Goal: Task Accomplishment & Management: Manage account settings

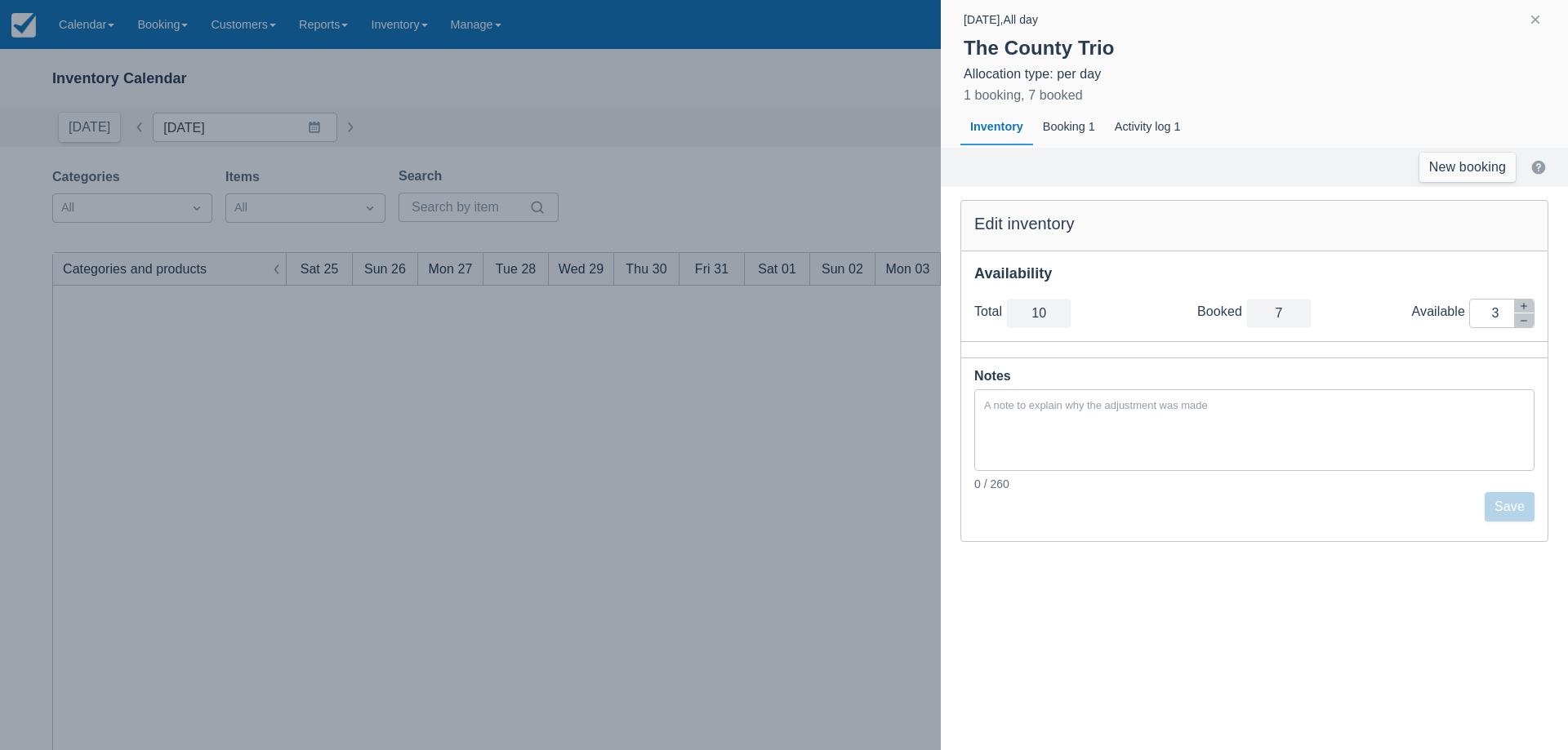
click at [553, 361] on div at bounding box center [784, 375] width 1568 height 750
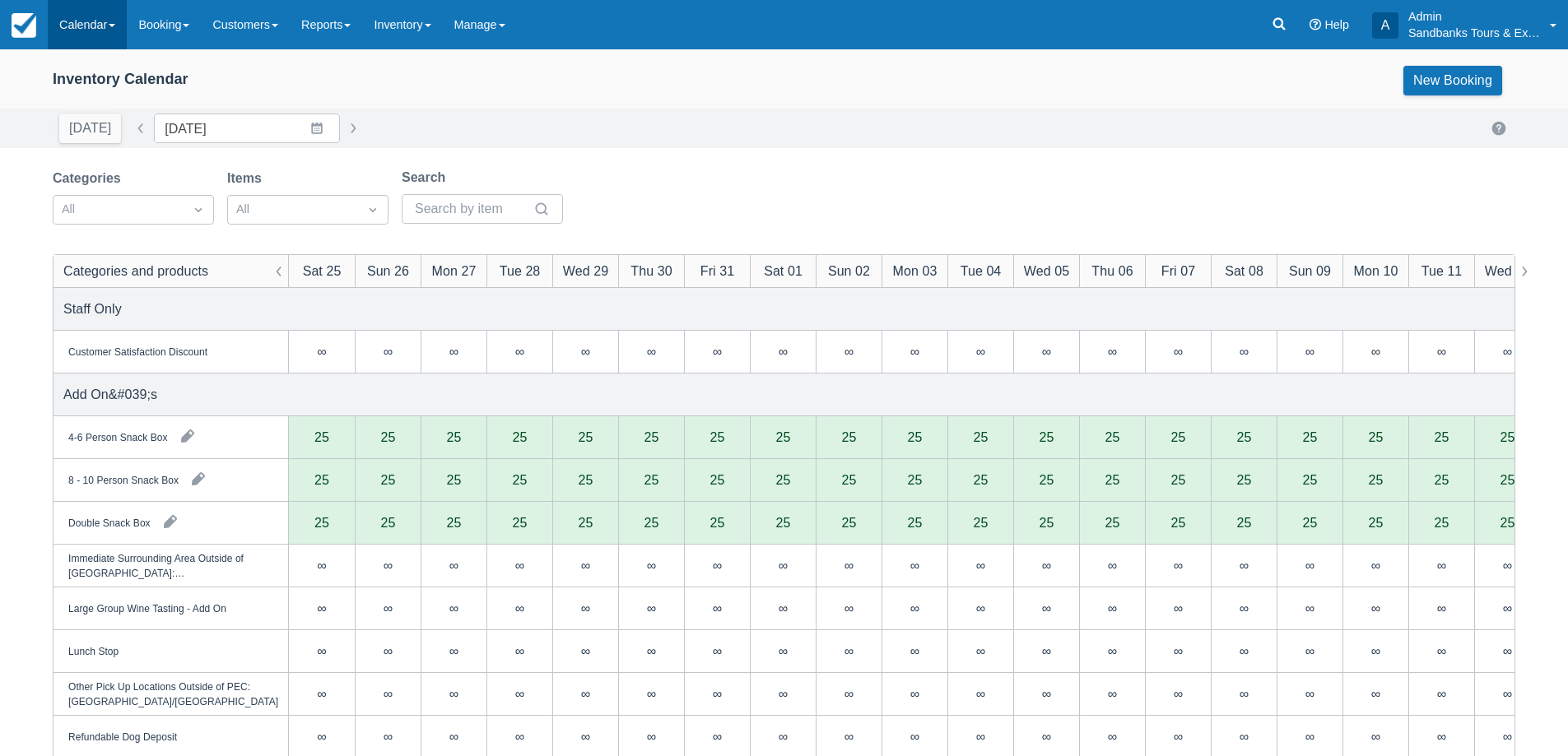
click at [92, 39] on link "Calendar" at bounding box center [87, 24] width 79 height 49
click at [88, 68] on link "Booking" at bounding box center [114, 70] width 130 height 34
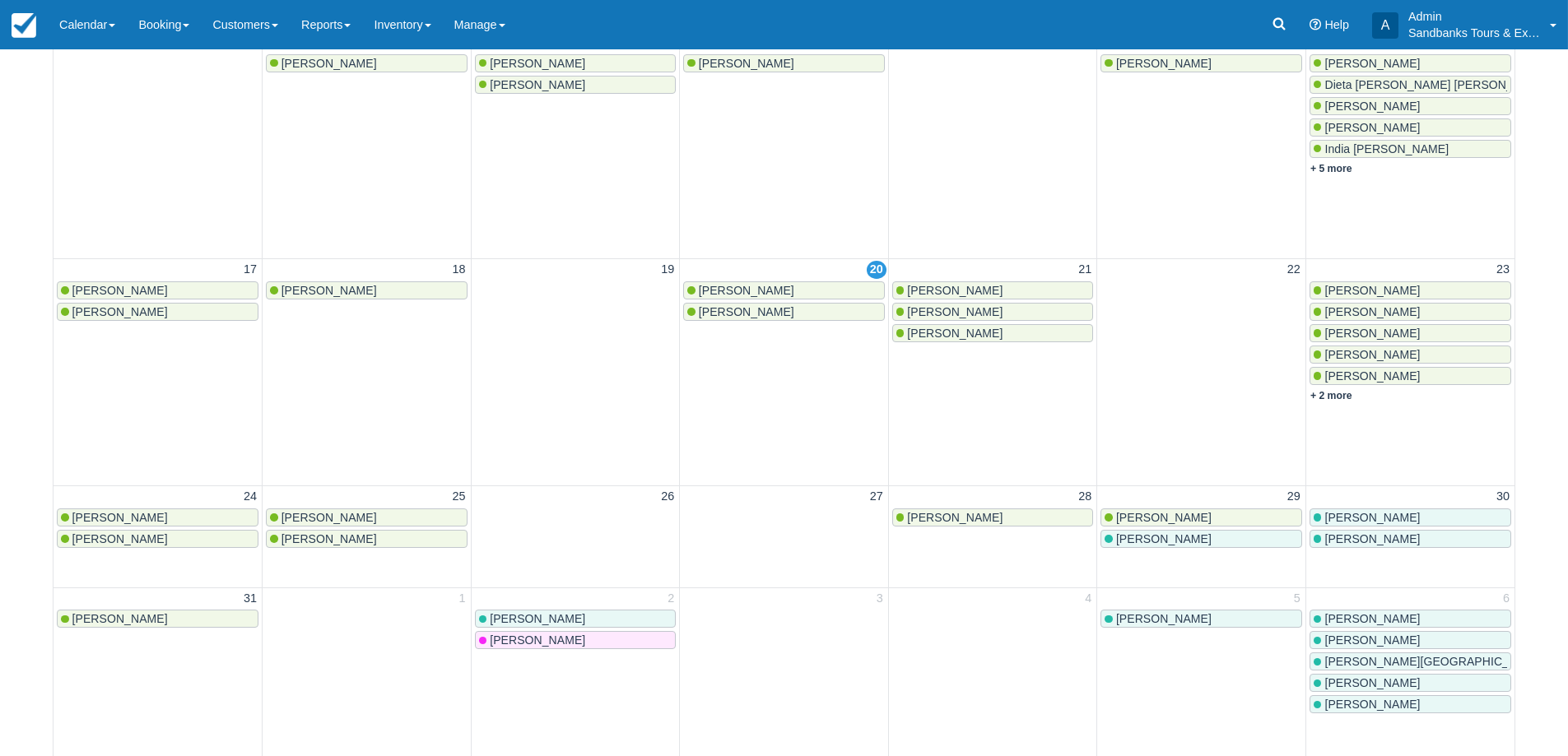
scroll to position [577, 0]
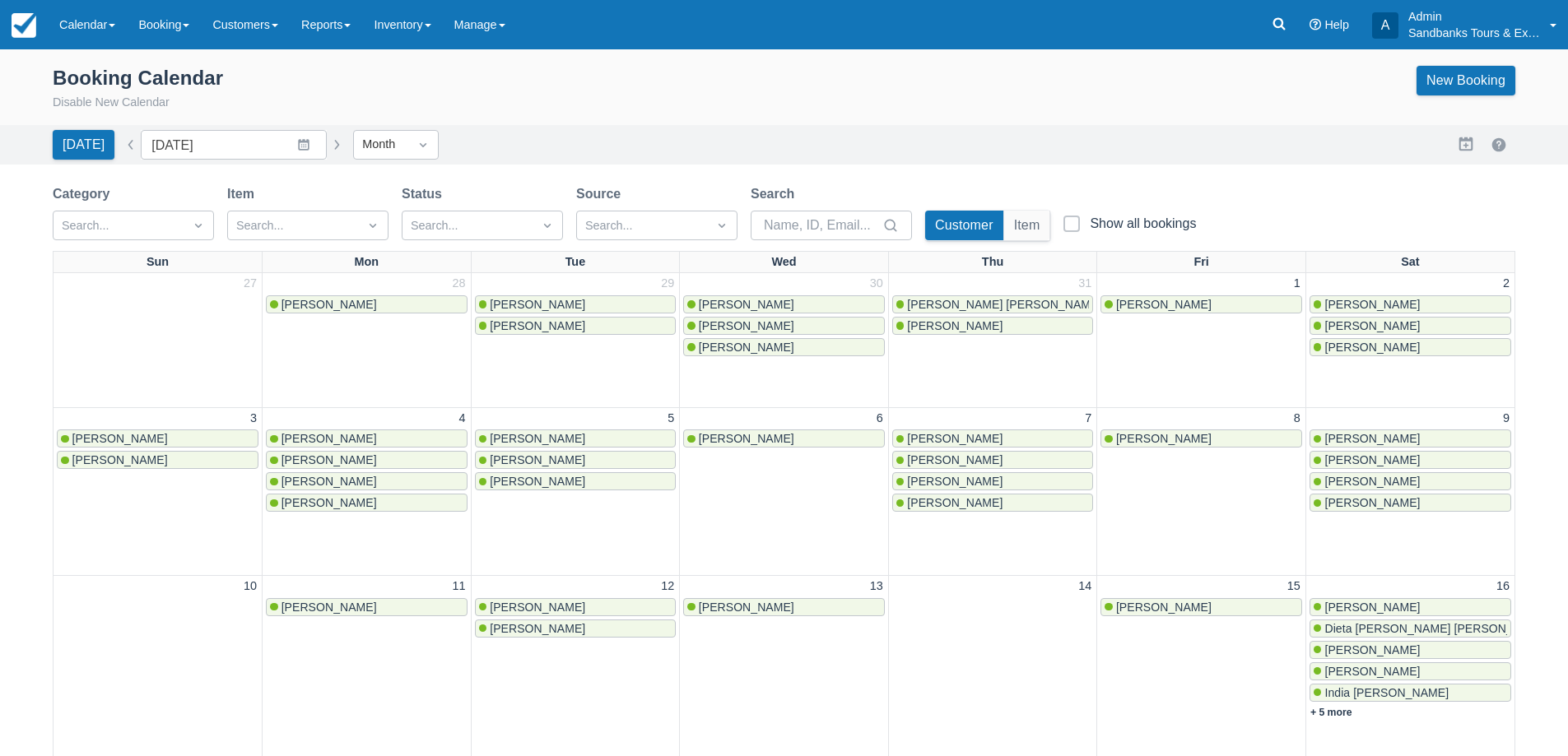
scroll to position [577, 0]
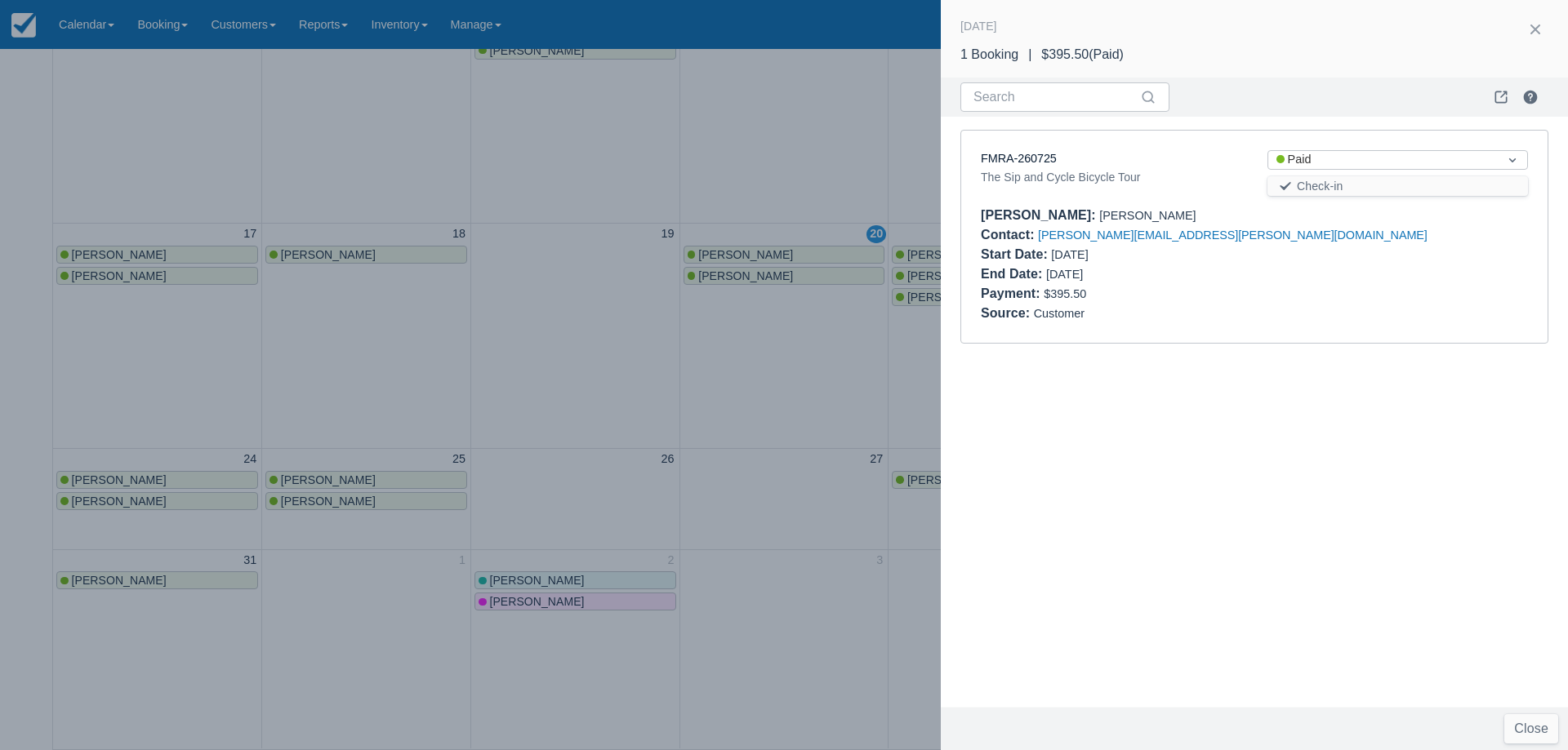
click at [585, 355] on div at bounding box center [784, 375] width 1568 height 750
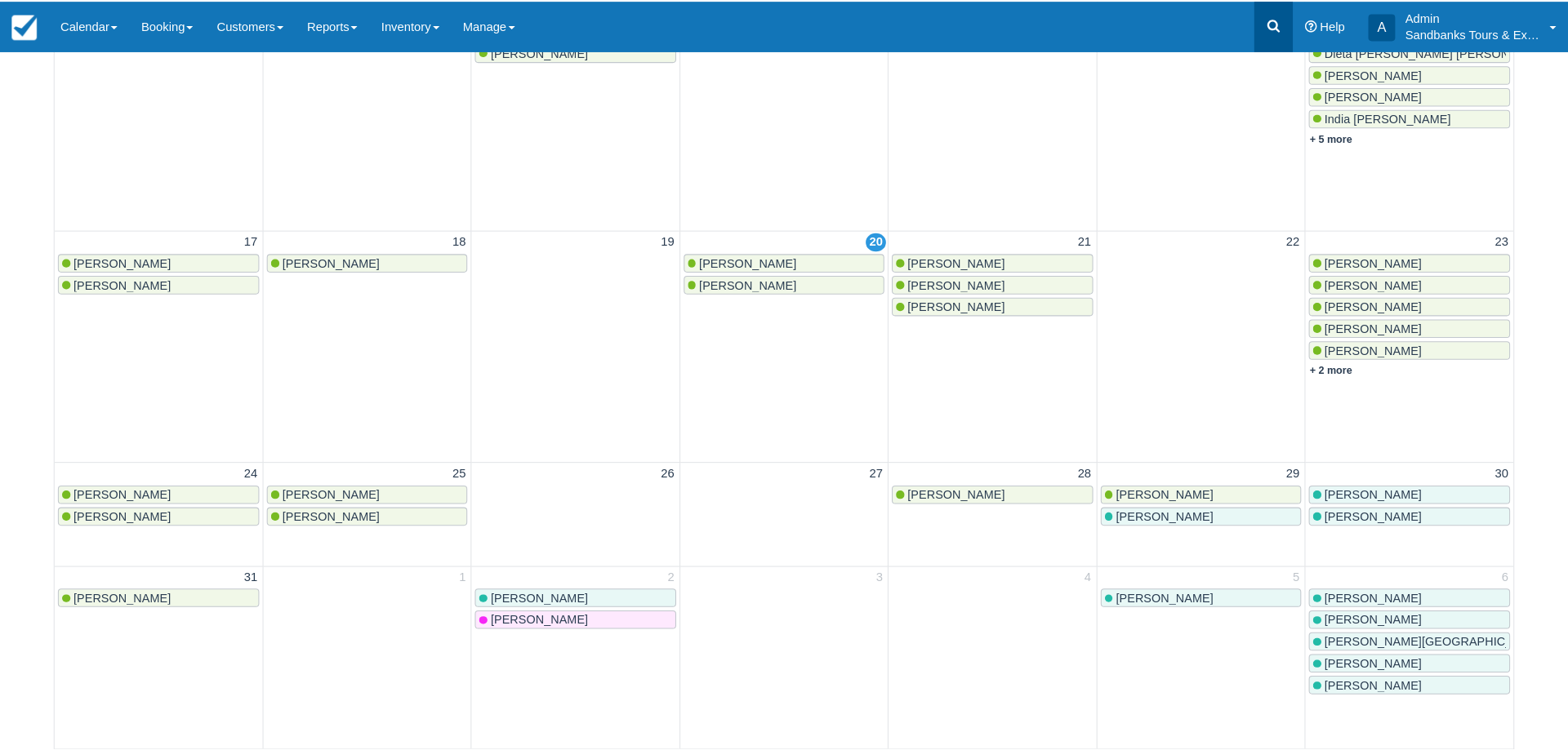
scroll to position [551, 0]
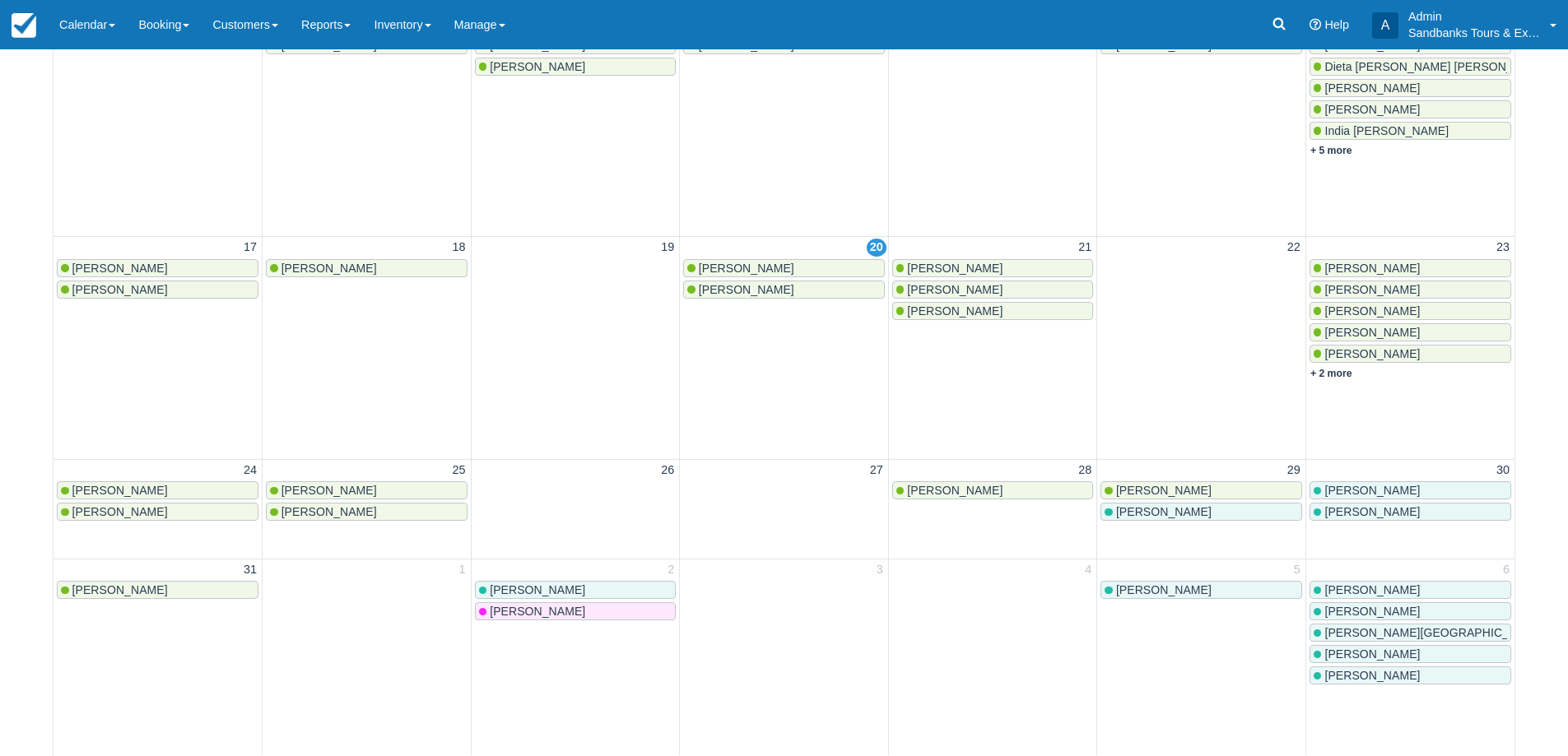
click at [942, 291] on span "David Carlone" at bounding box center [955, 290] width 95 height 13
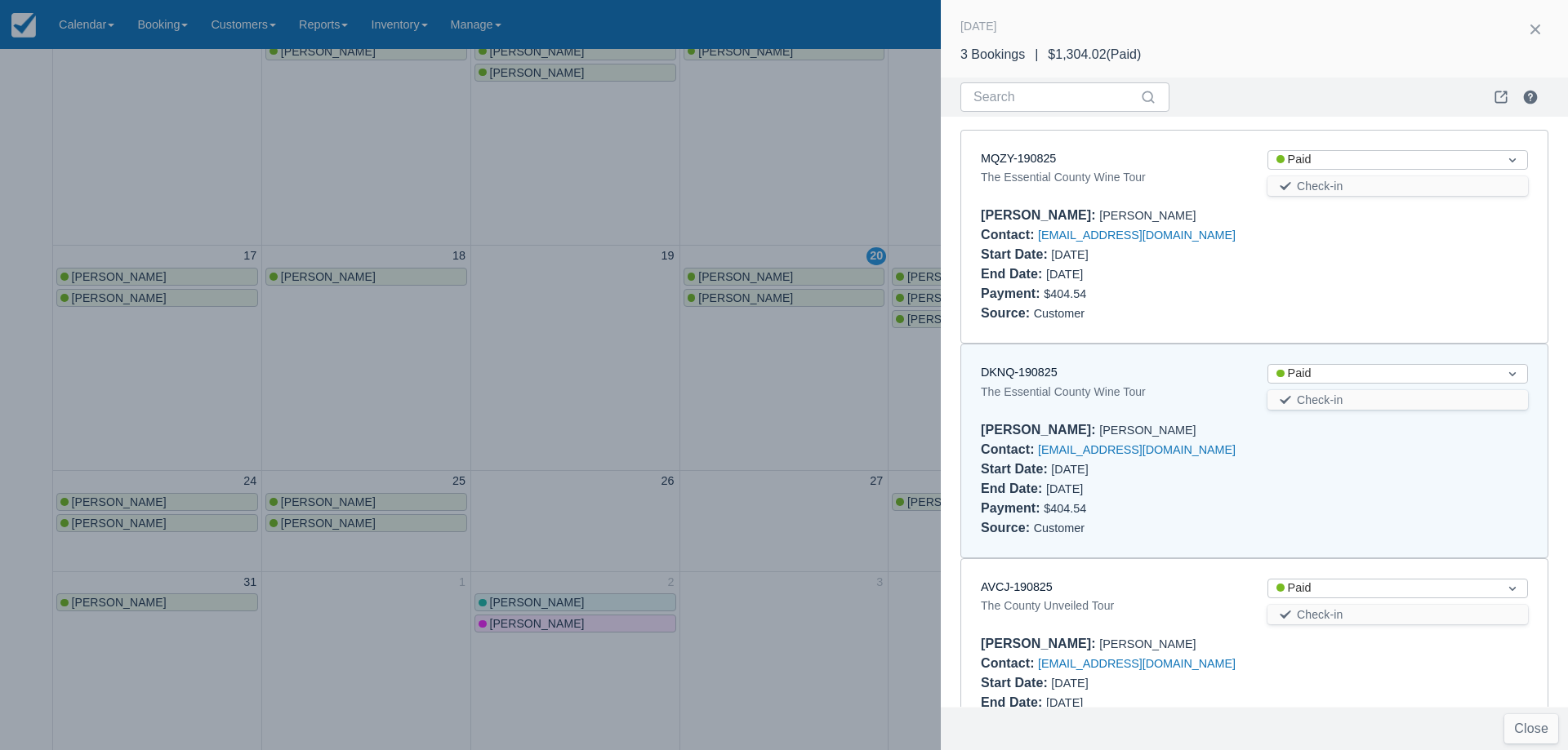
scroll to position [79, 0]
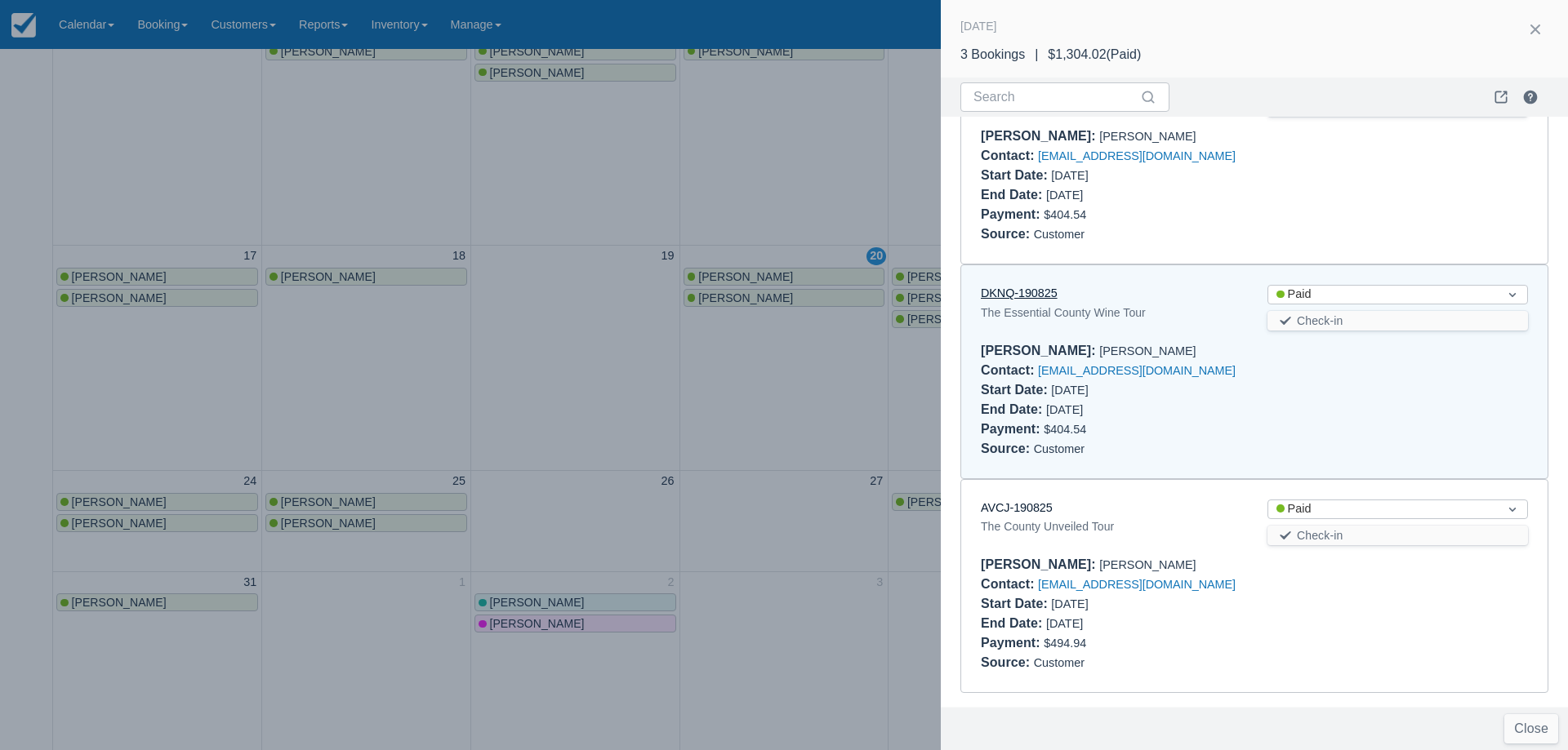
click at [1040, 287] on link "DKNQ-190825" at bounding box center [1019, 293] width 77 height 13
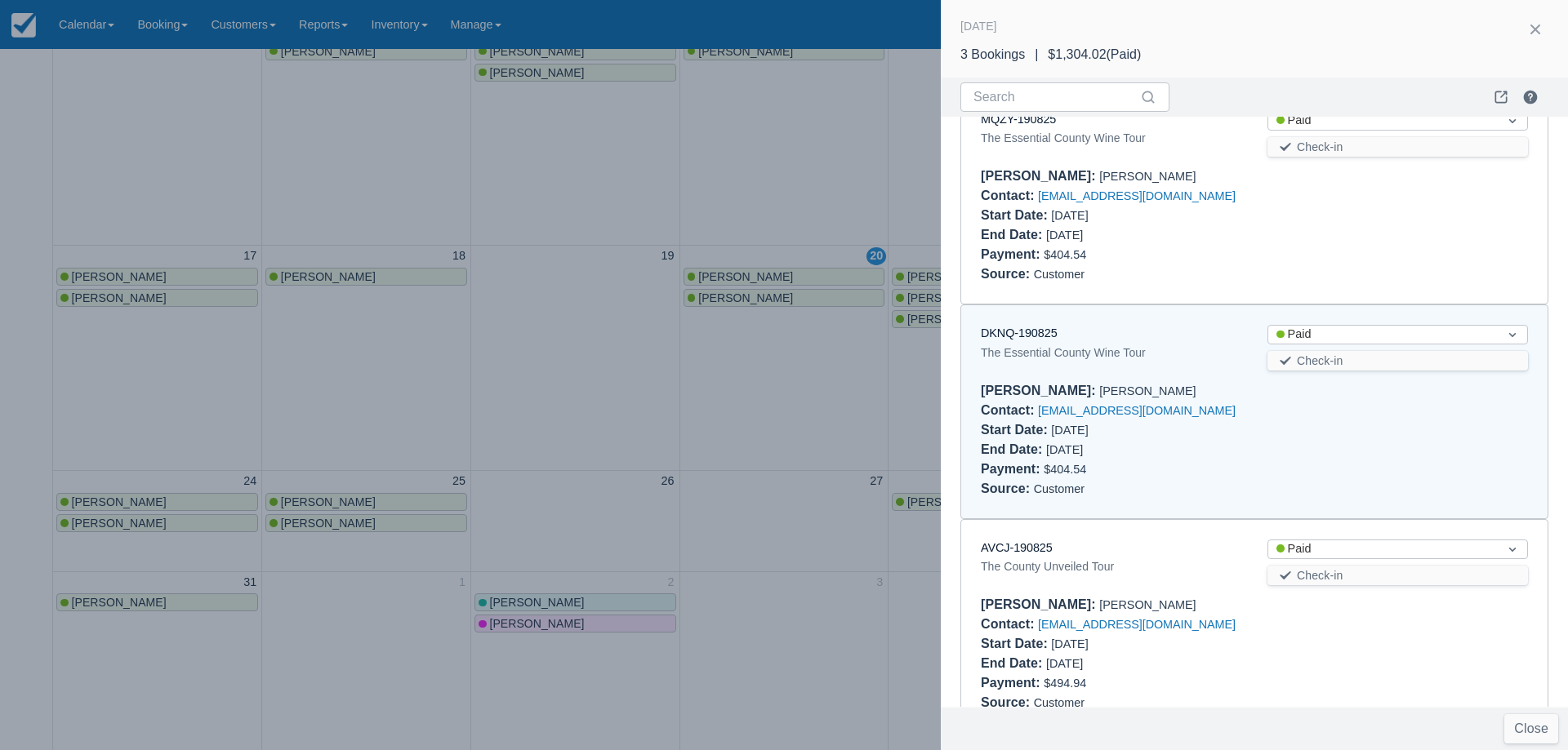
scroll to position [0, 0]
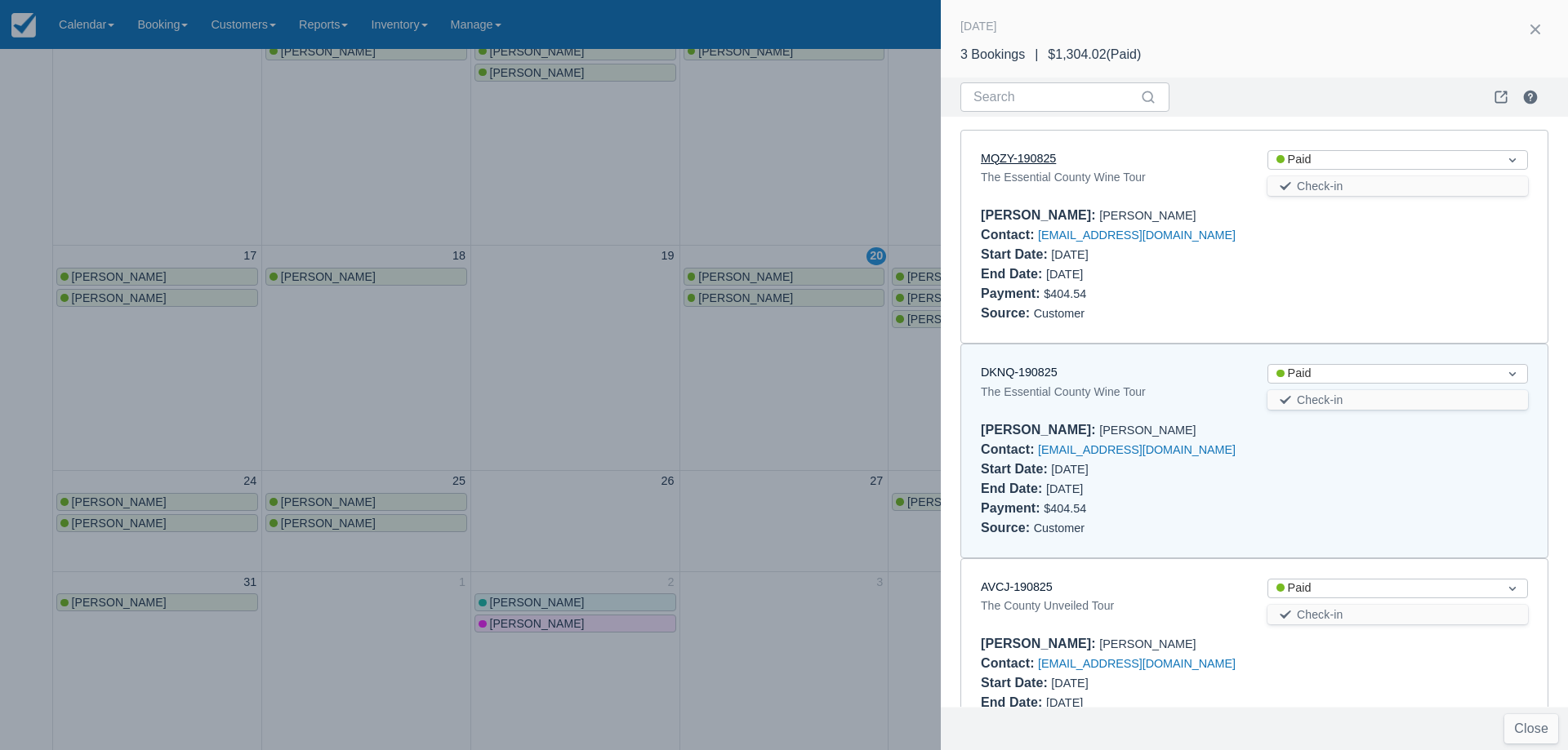
click at [1016, 156] on link "MQZY-190825" at bounding box center [1018, 158] width 75 height 13
click at [562, 360] on div at bounding box center [784, 375] width 1568 height 750
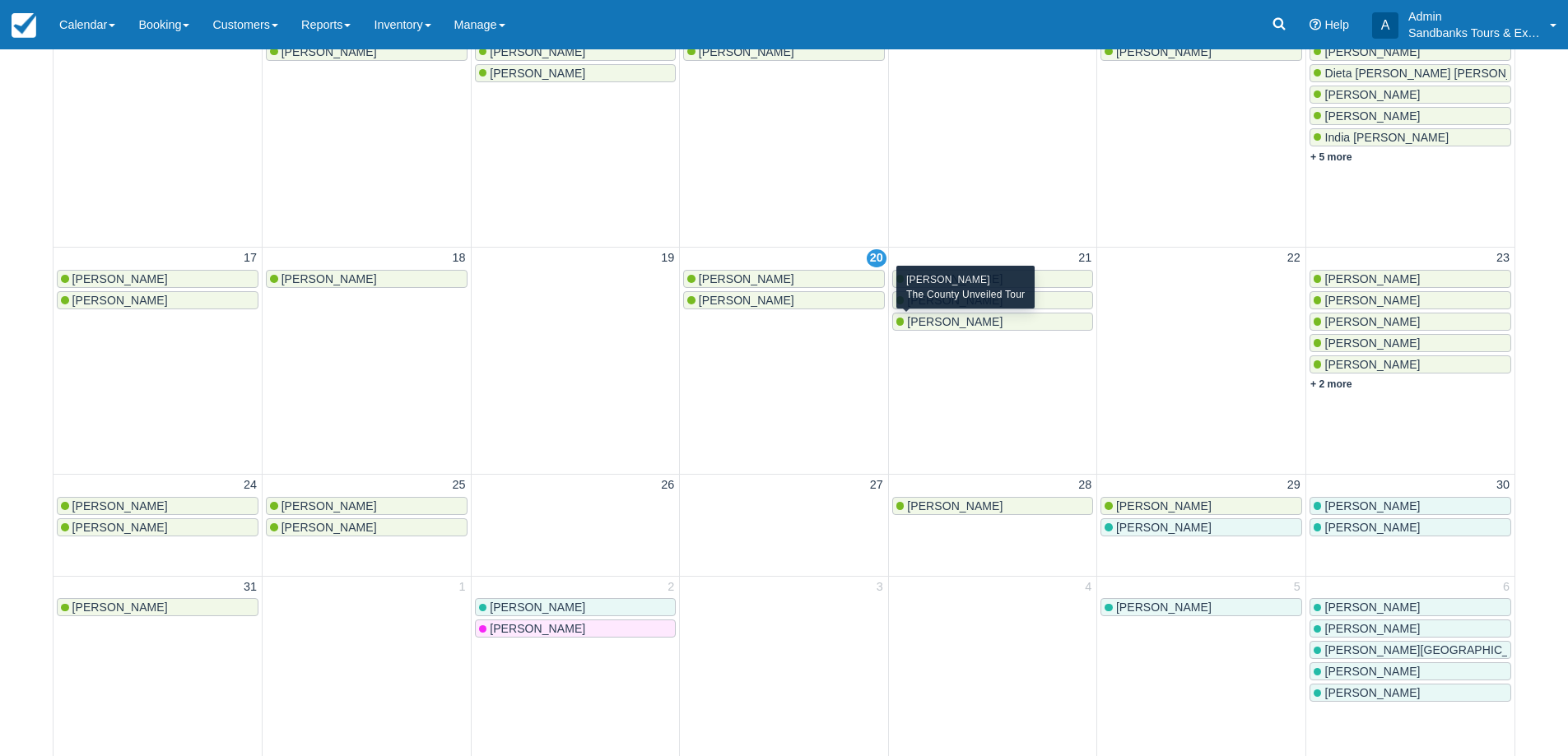
click at [956, 322] on span "Gabriela Zimmermann" at bounding box center [955, 322] width 95 height 13
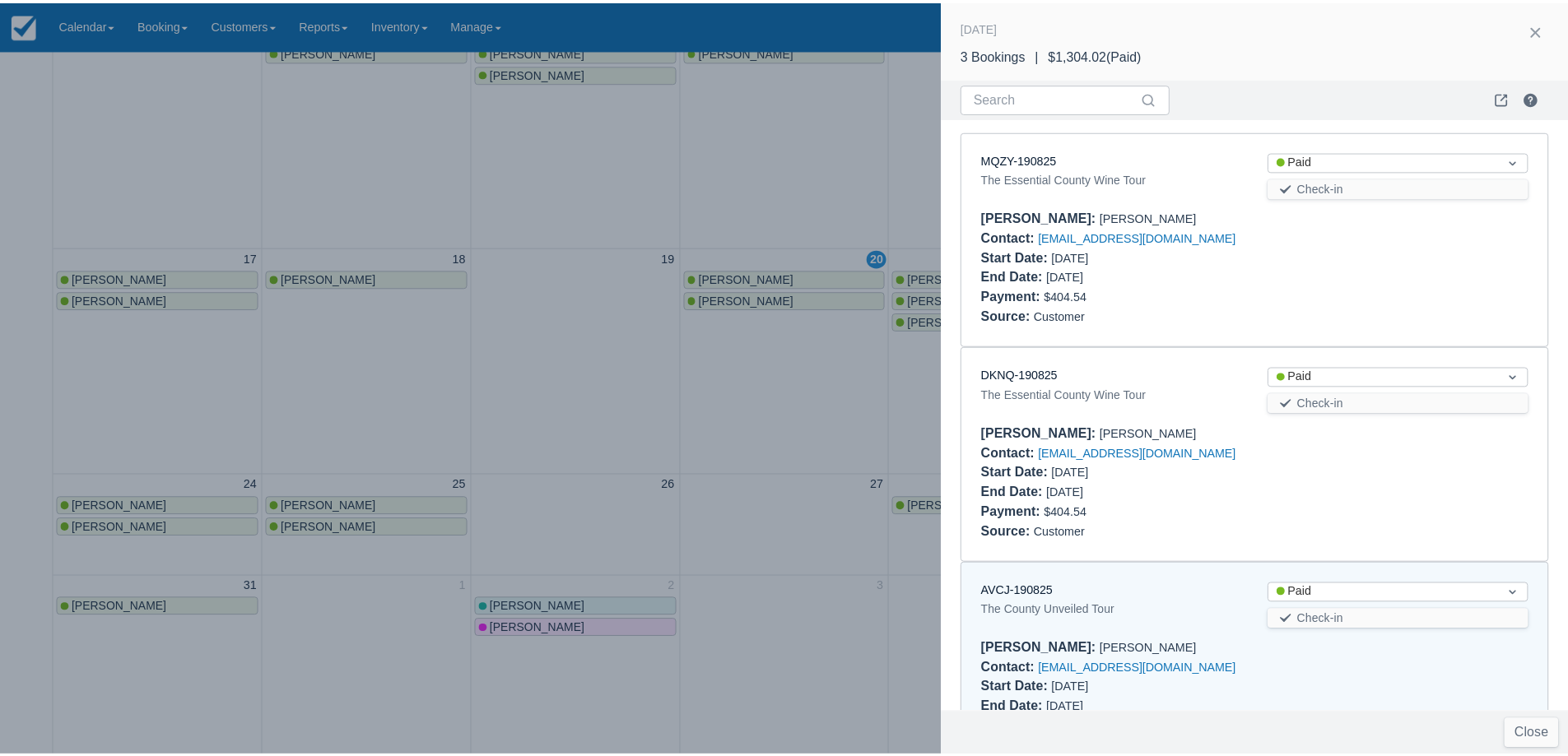
scroll to position [80, 0]
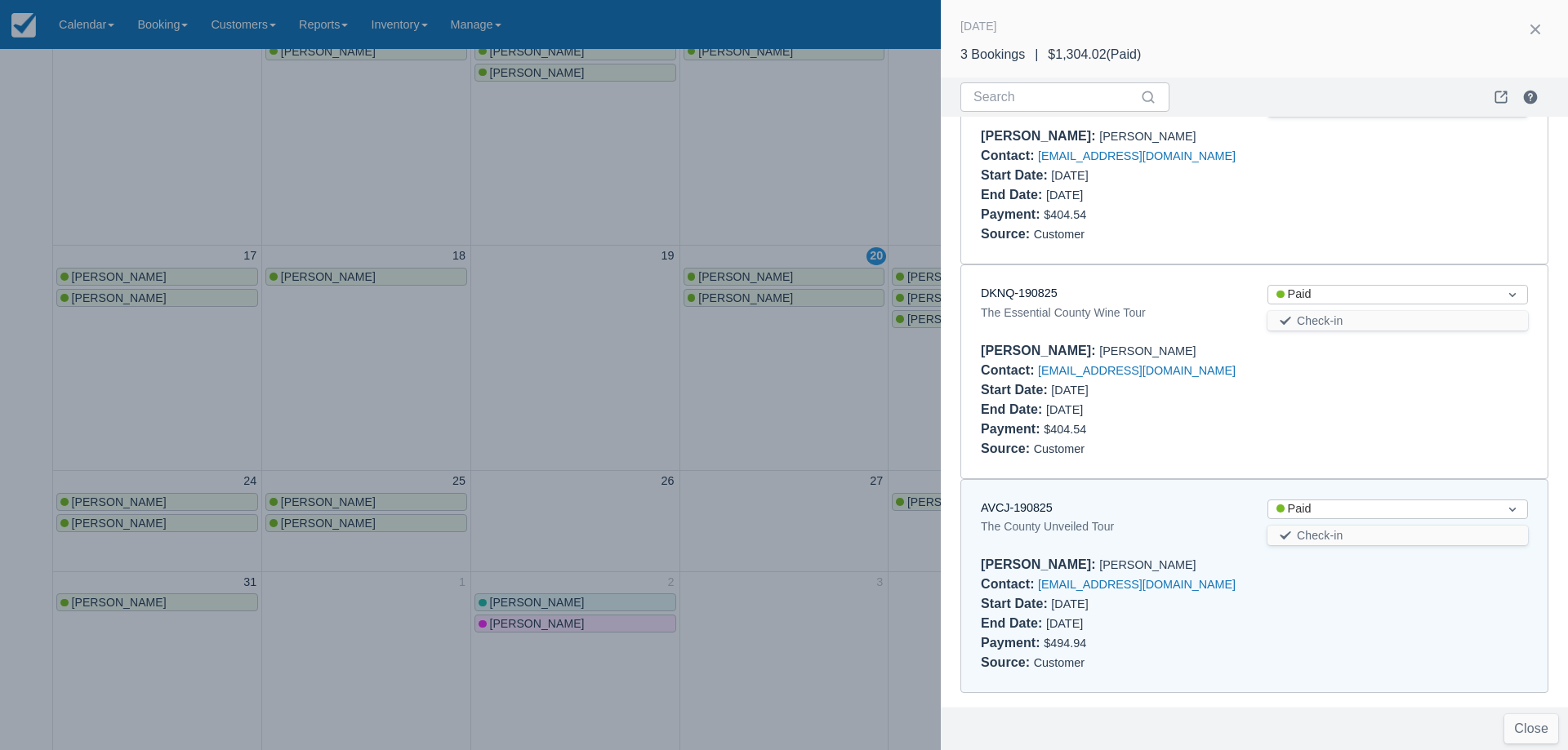
click at [1030, 499] on div "AVCJ-190825" at bounding box center [1111, 508] width 261 height 18
click at [1030, 501] on link "AVCJ-190825" at bounding box center [1016, 507] width 72 height 13
click at [610, 371] on div at bounding box center [784, 375] width 1568 height 750
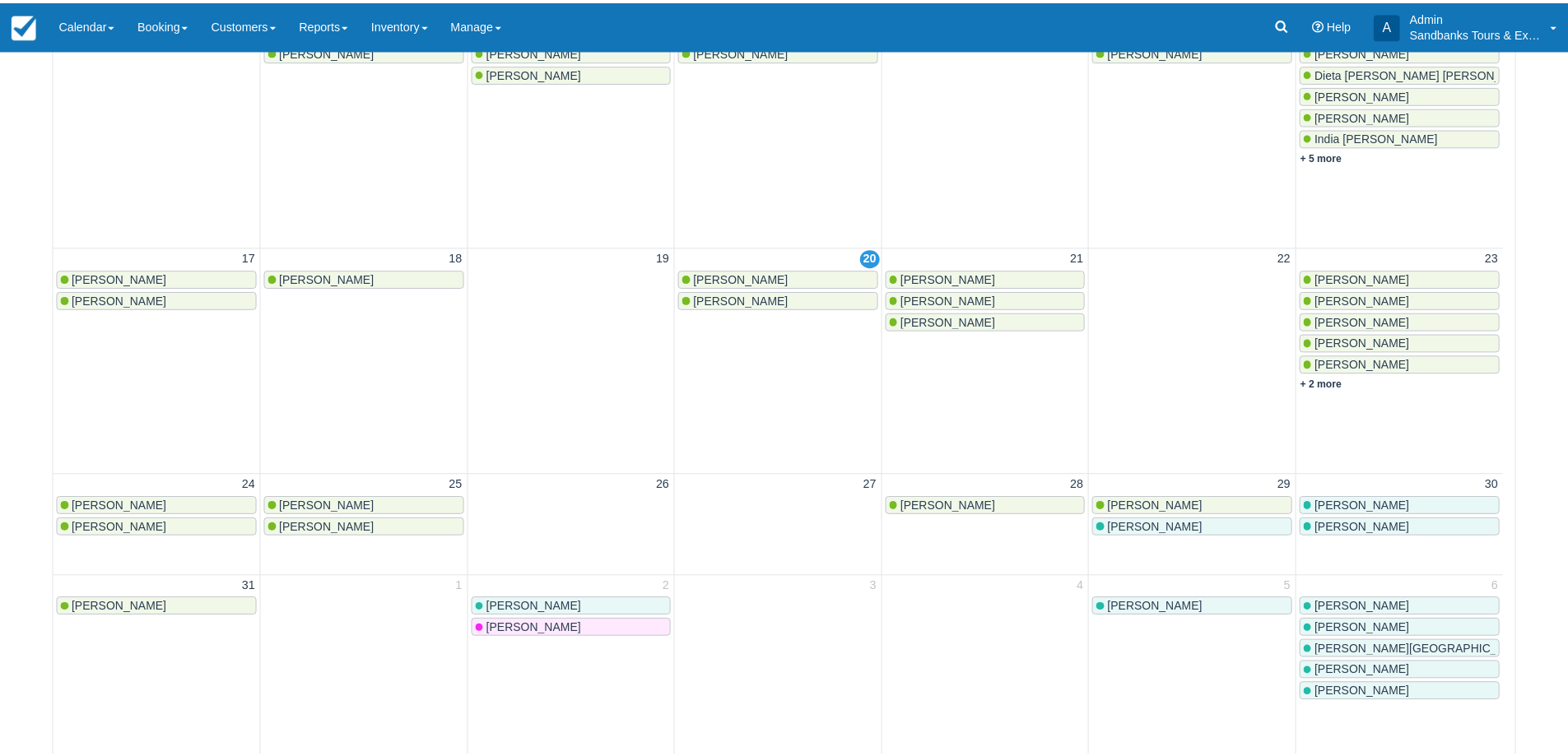
scroll to position [0, 0]
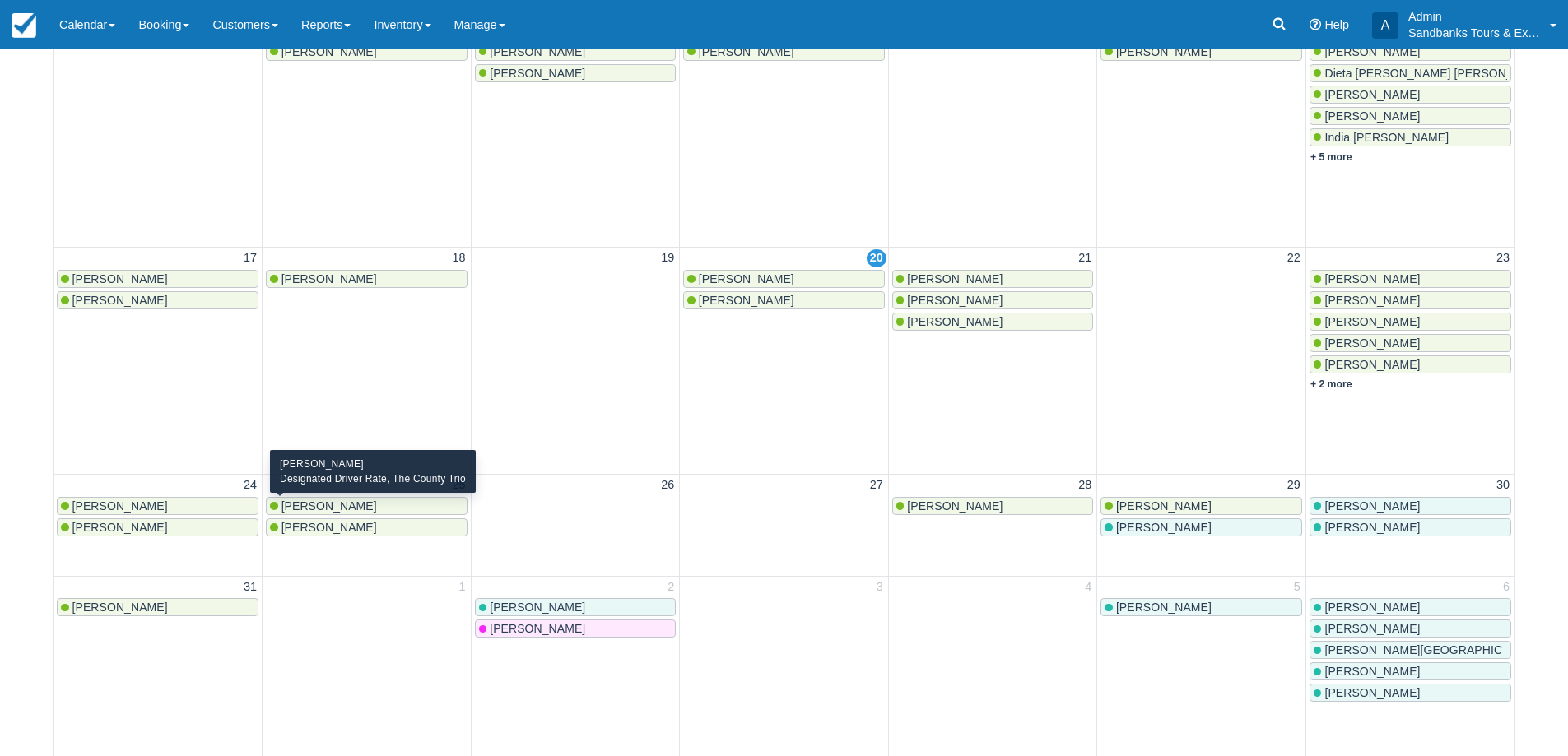
click at [349, 503] on span "[PERSON_NAME]" at bounding box center [329, 507] width 95 height 13
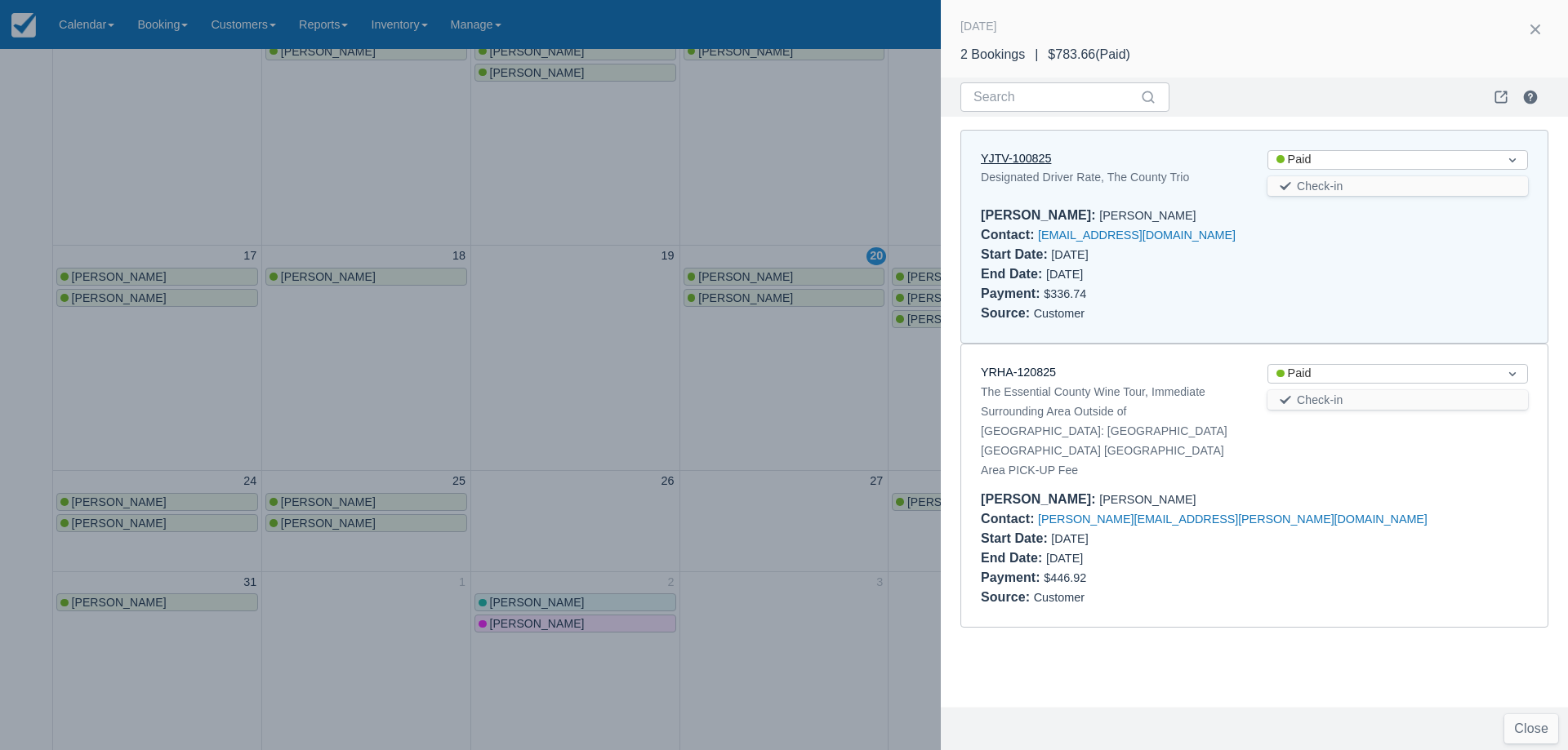
click at [1023, 155] on link "YJTV-100825" at bounding box center [1016, 158] width 70 height 13
click at [570, 348] on div at bounding box center [784, 375] width 1568 height 750
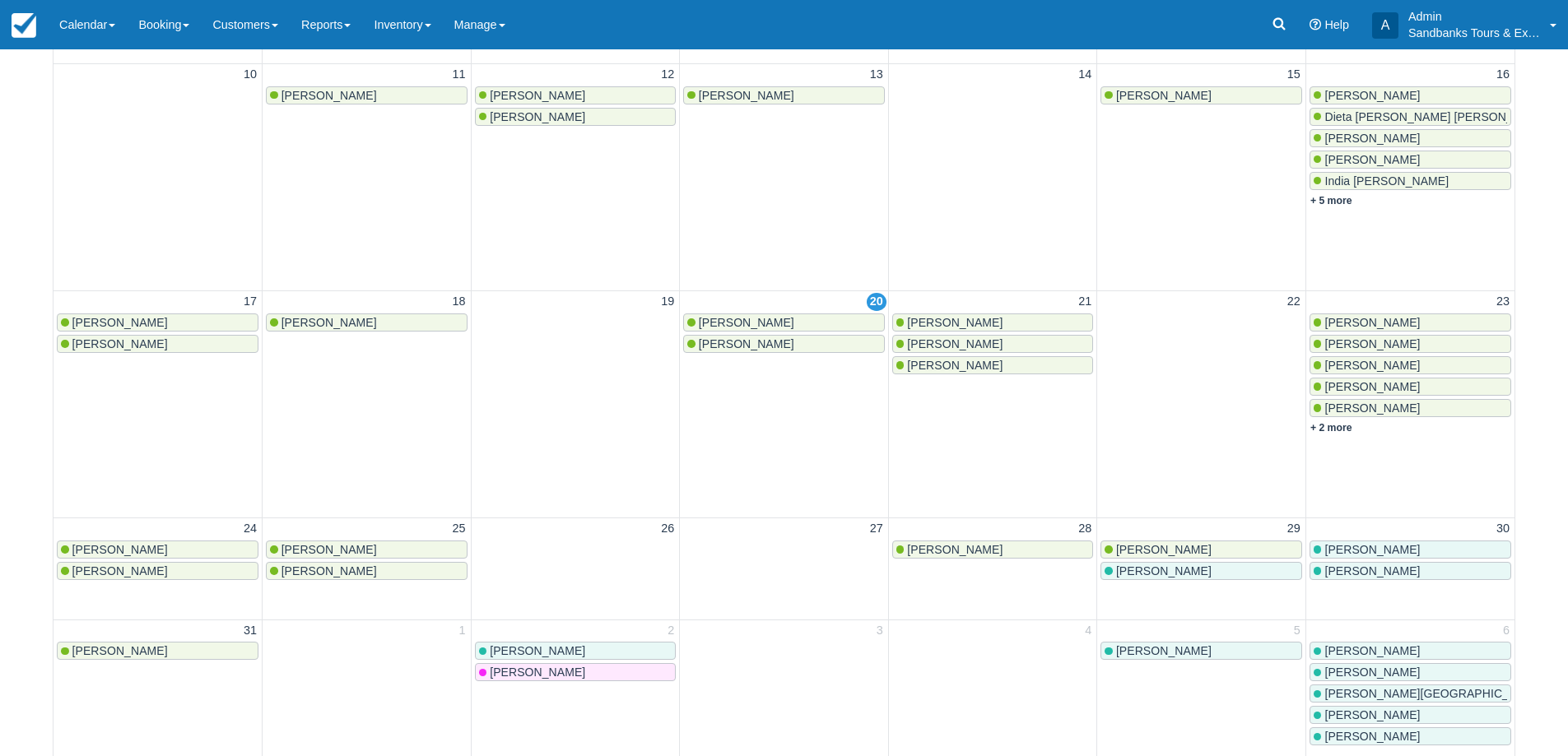
scroll to position [496, 0]
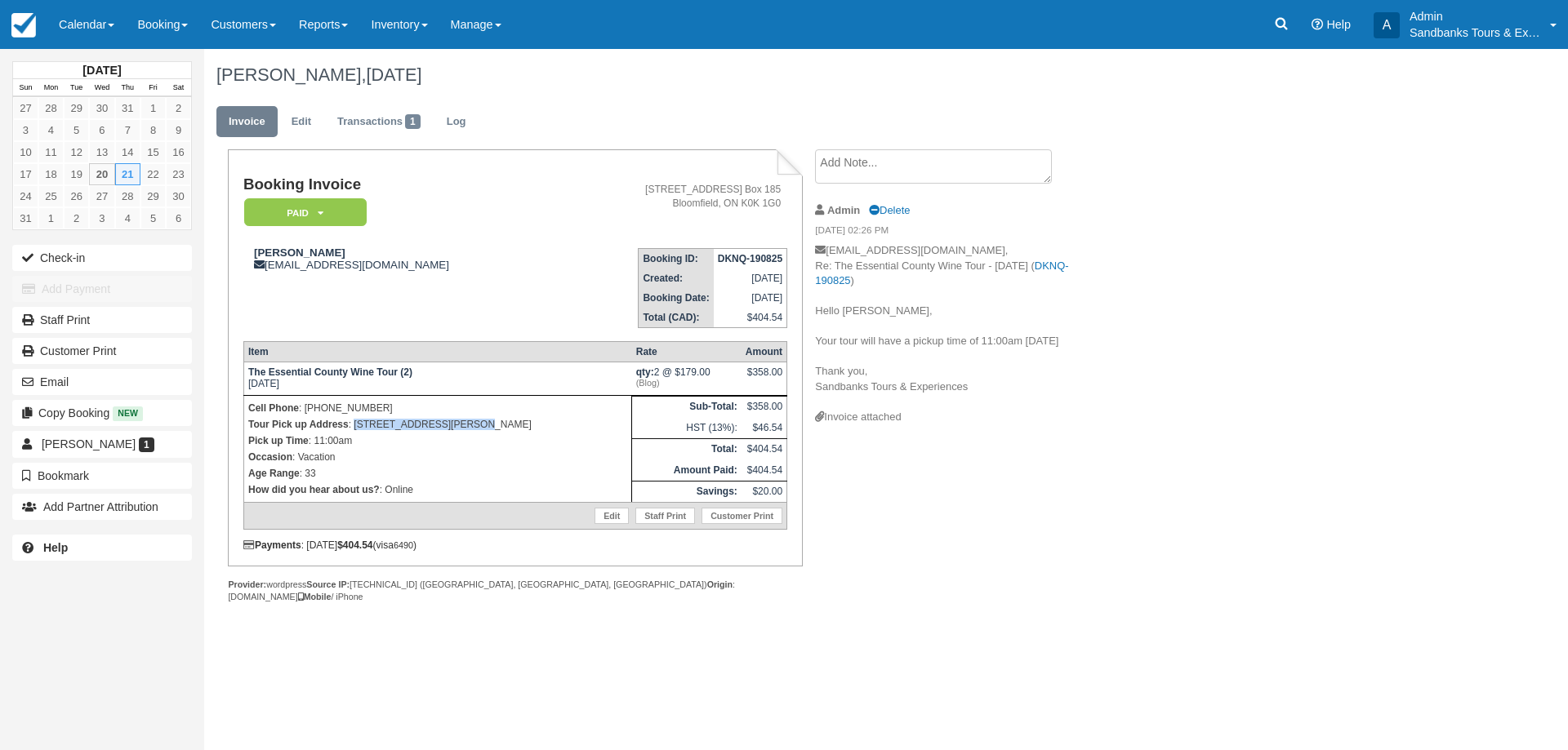
drag, startPoint x: 485, startPoint y: 423, endPoint x: 355, endPoint y: 425, distance: 130.0
click at [355, 425] on p "Tour Pick up Address : 107 Cressy Bayside Road" at bounding box center [438, 425] width 379 height 17
copy p "107 Cressy Bayside Road"
click at [943, 531] on div "Booking Invoice Paid   Pending Deposit Hold Deposit Waiting Cancelled BOOKED GI…" at bounding box center [654, 393] width 899 height 489
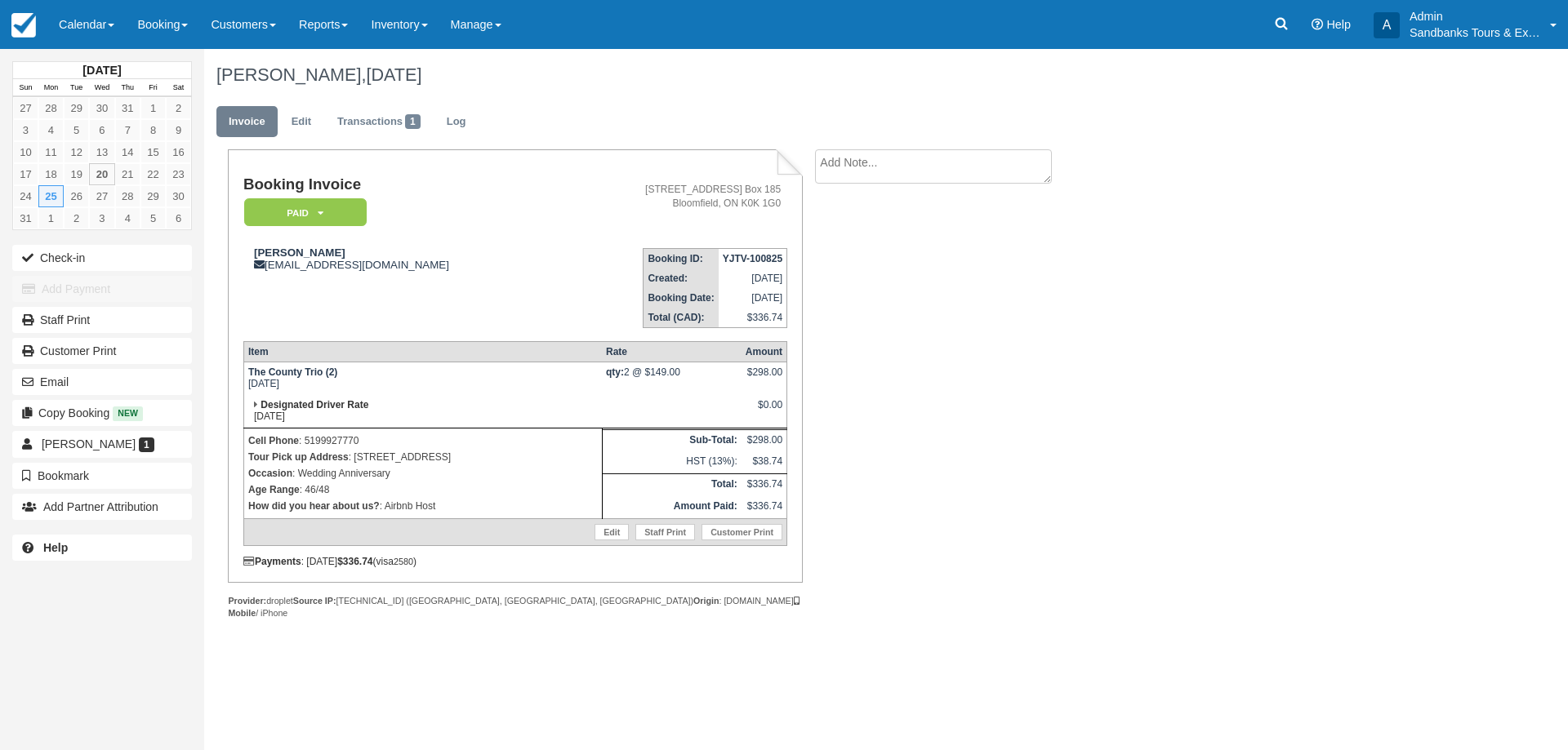
drag, startPoint x: 538, startPoint y: 455, endPoint x: 356, endPoint y: 456, distance: 182.0
click at [356, 456] on p "Tour Pick up Address : [STREET_ADDRESS]" at bounding box center [423, 457] width 350 height 17
click at [372, 454] on p "Tour Pick up Address : [STREET_ADDRESS]" at bounding box center [423, 457] width 350 height 17
